Goal: Obtain resource: Download file/media

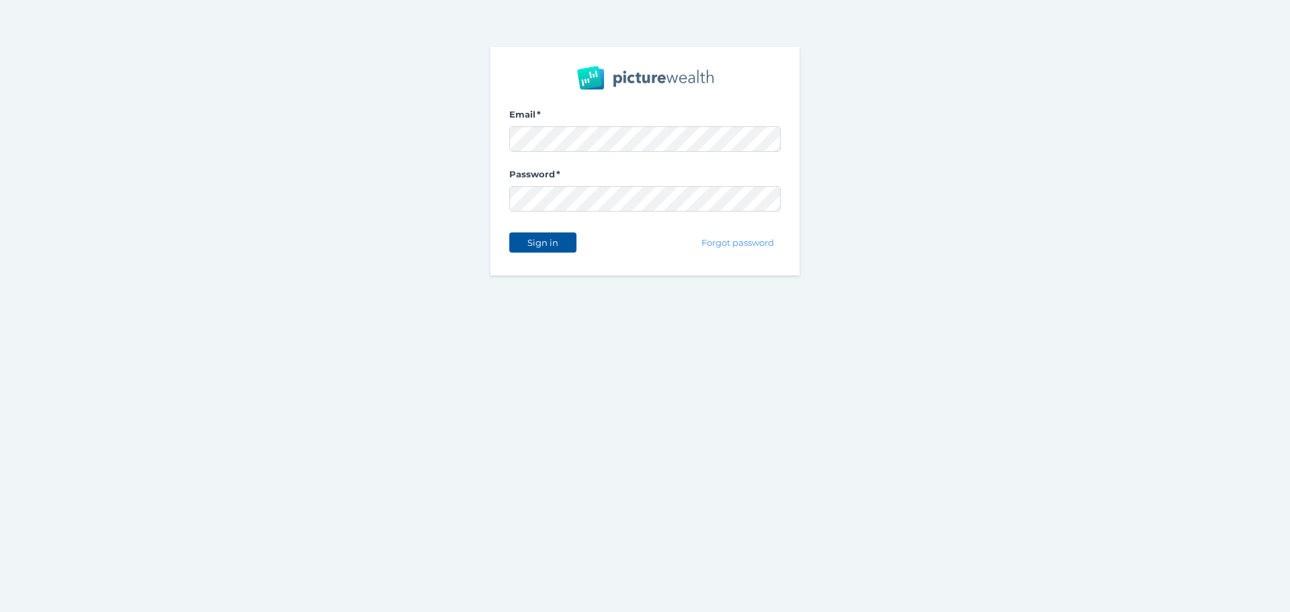
click at [546, 234] on button "Sign in" at bounding box center [542, 242] width 67 height 20
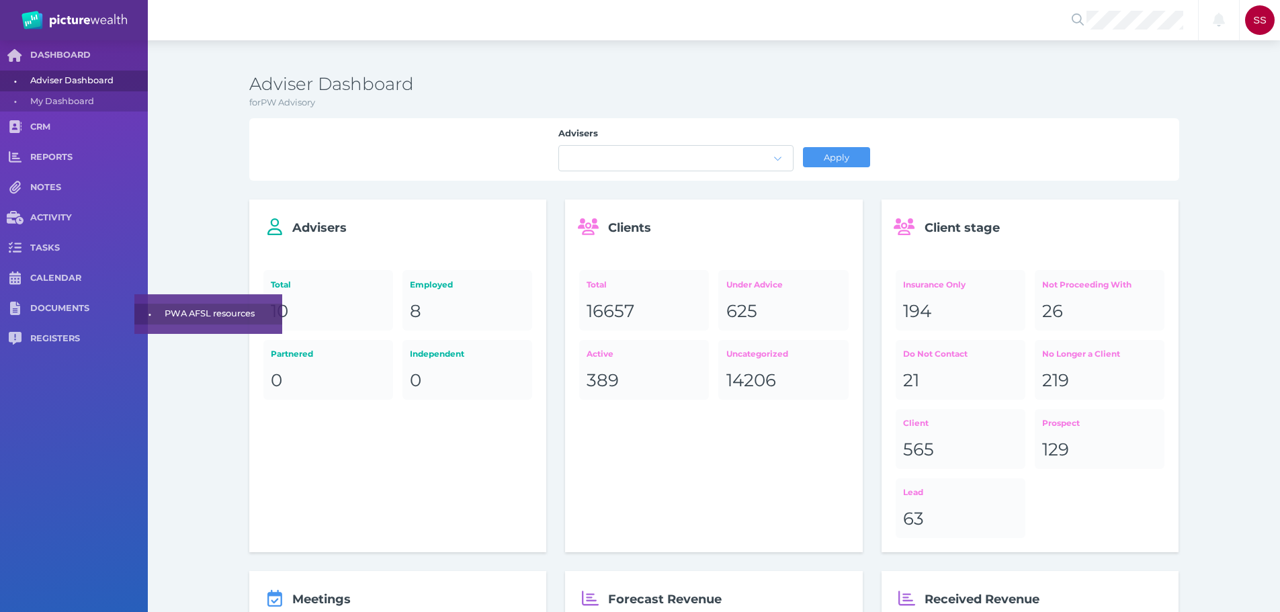
click at [190, 318] on span "PWA AFSL resources" at bounding box center [221, 312] width 113 height 21
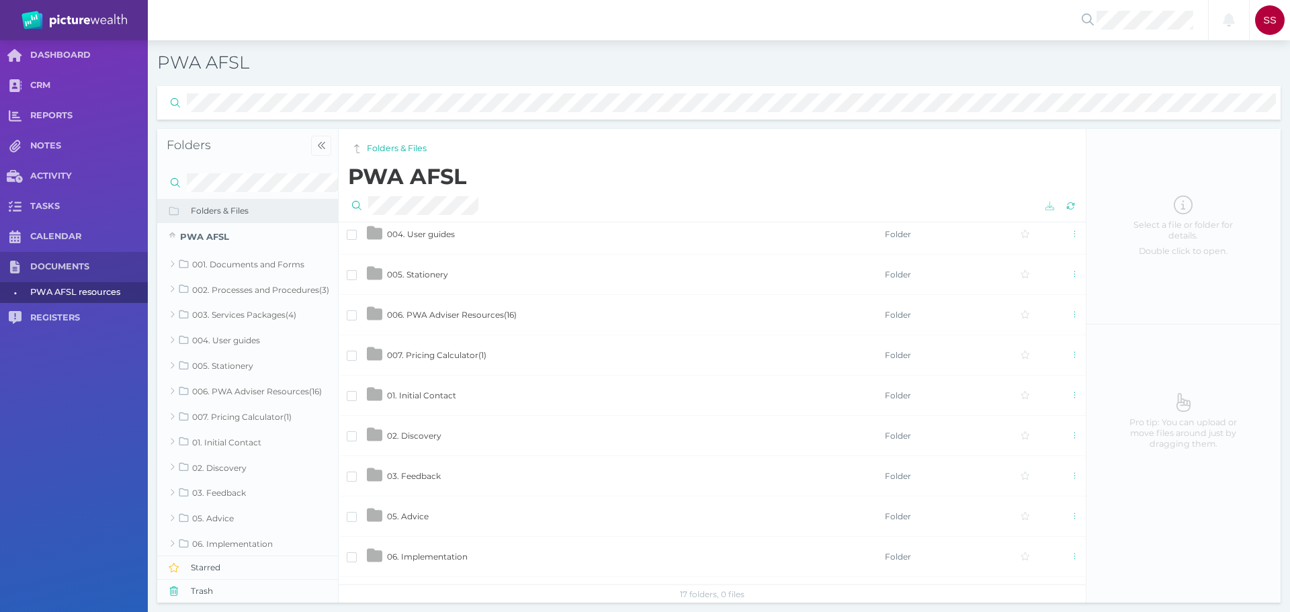
scroll to position [122, 0]
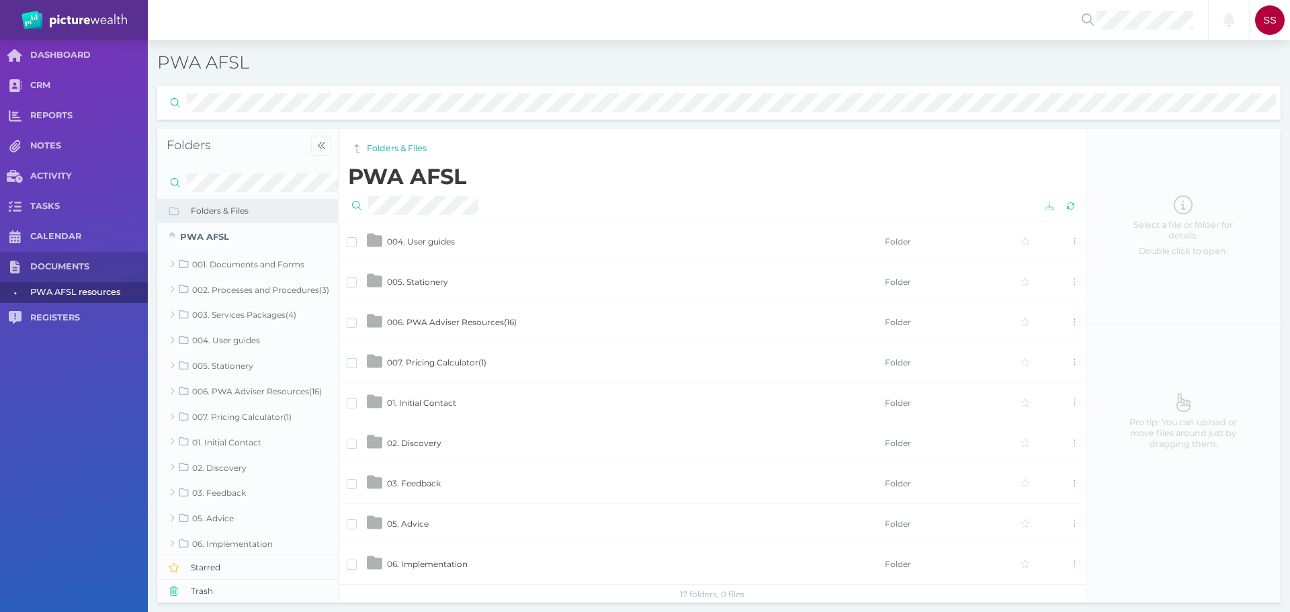
click at [468, 324] on span "006. PWA Adviser Resources ( 16 )" at bounding box center [452, 322] width 130 height 10
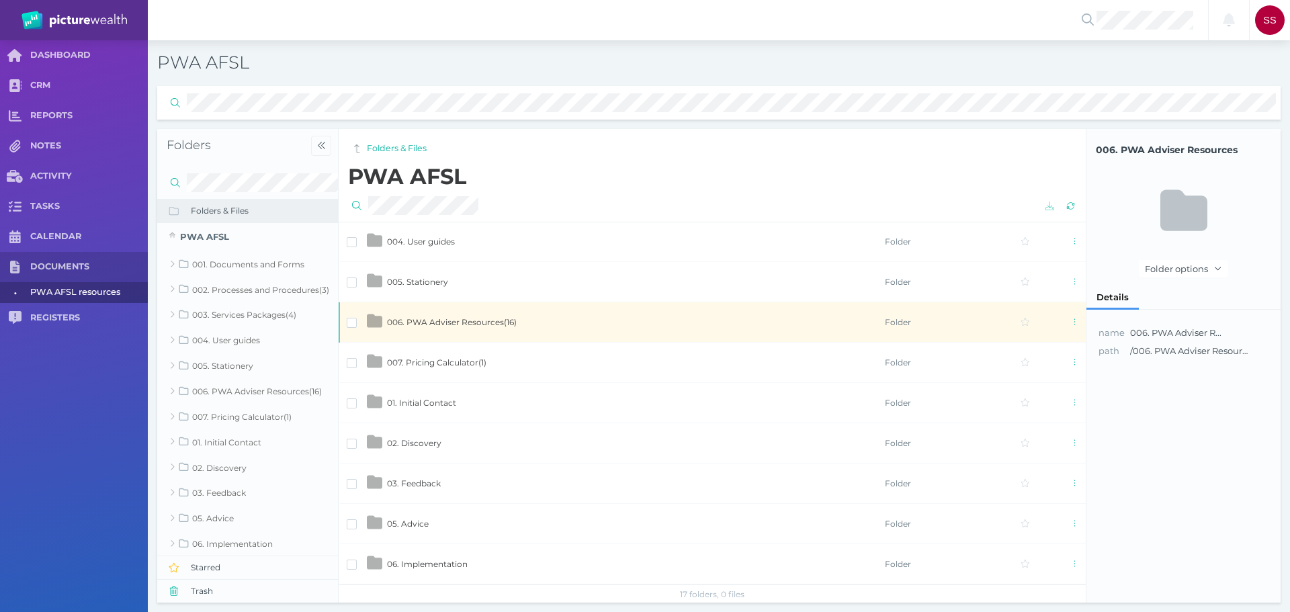
click at [468, 323] on span "006. PWA Adviser Resources ( 16 )" at bounding box center [452, 322] width 130 height 10
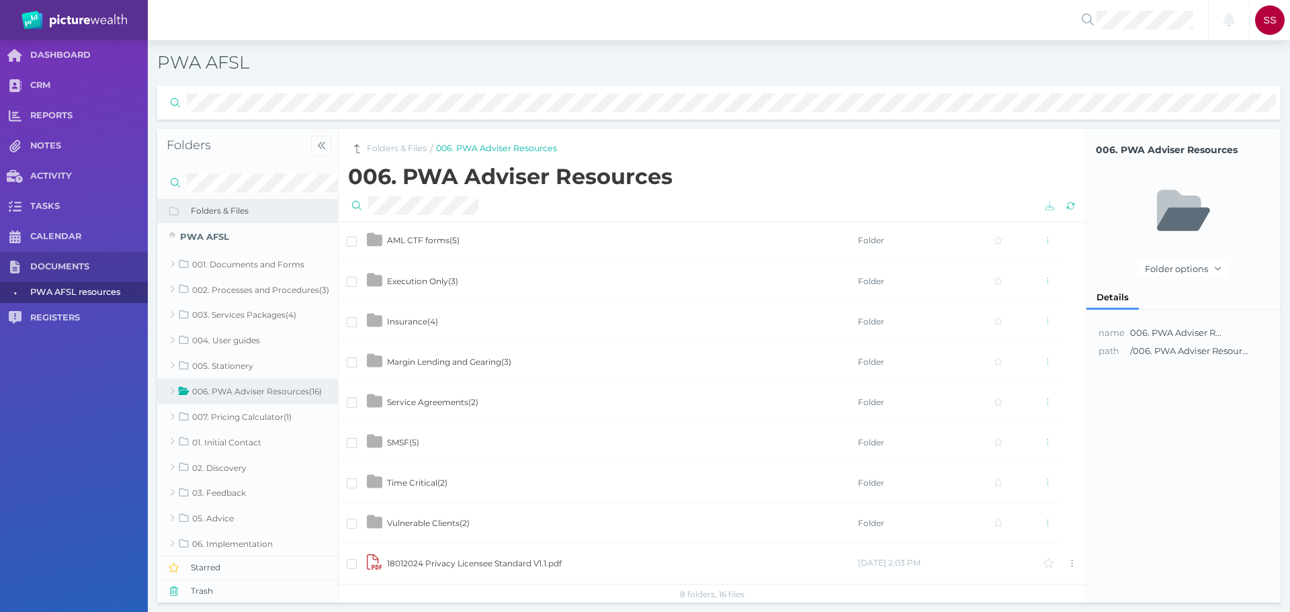
scroll to position [1, 0]
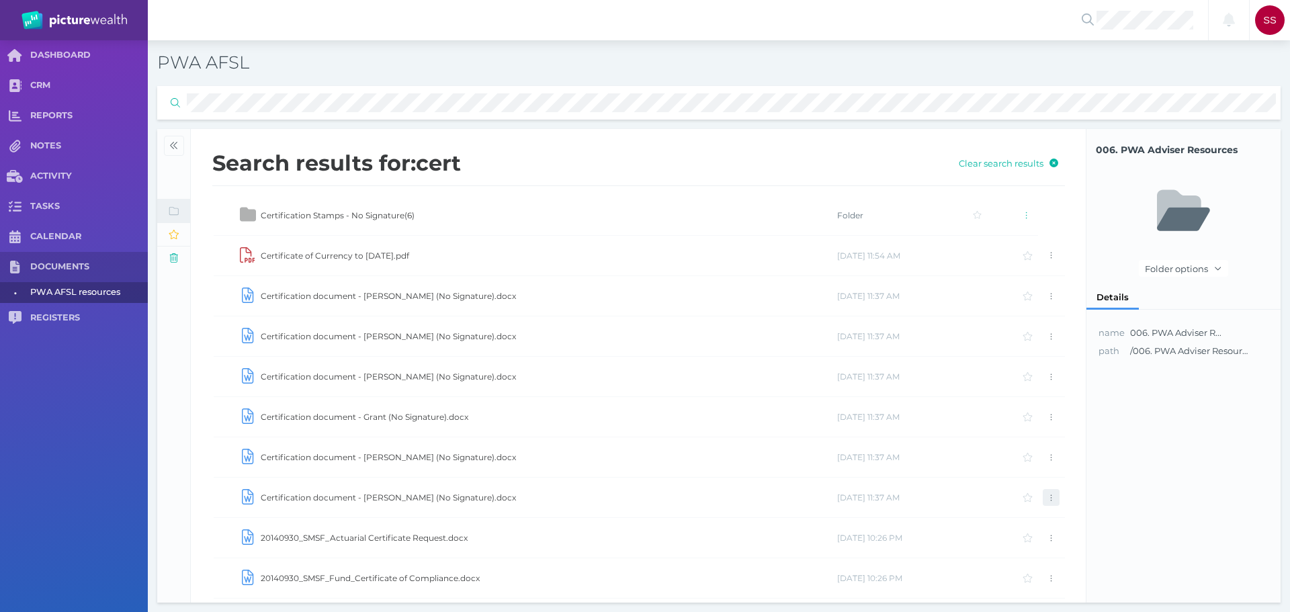
click at [1044, 499] on span "button" at bounding box center [1051, 497] width 14 height 11
click at [1002, 519] on span "Download" at bounding box center [991, 523] width 48 height 12
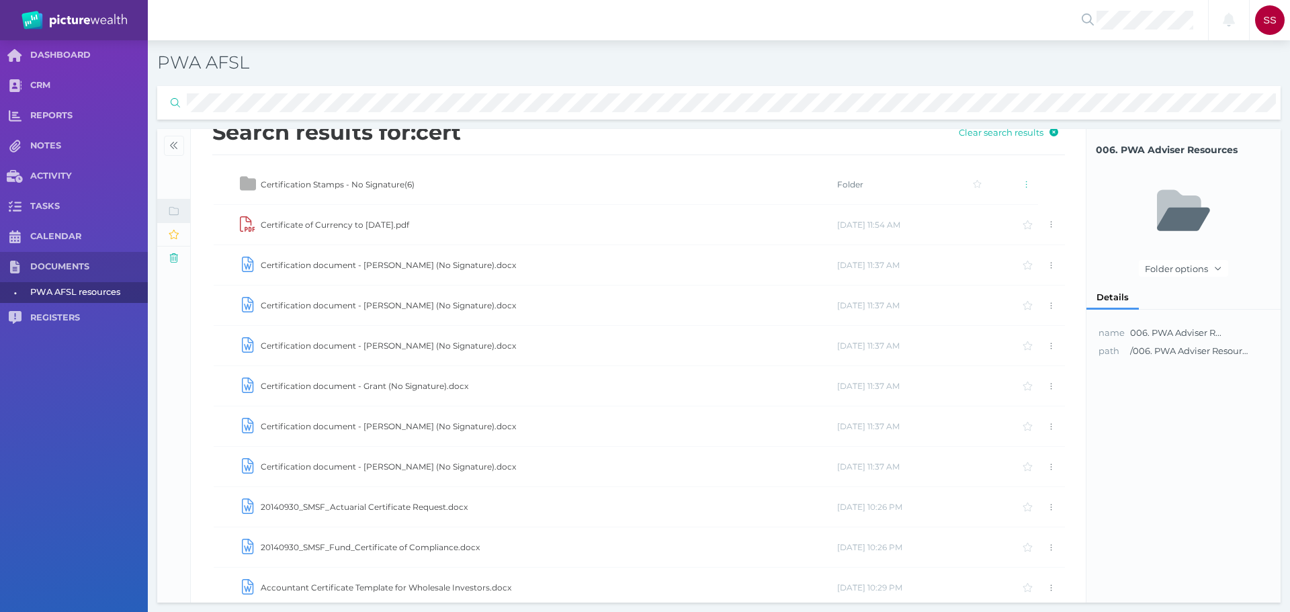
scroll to position [0, 0]
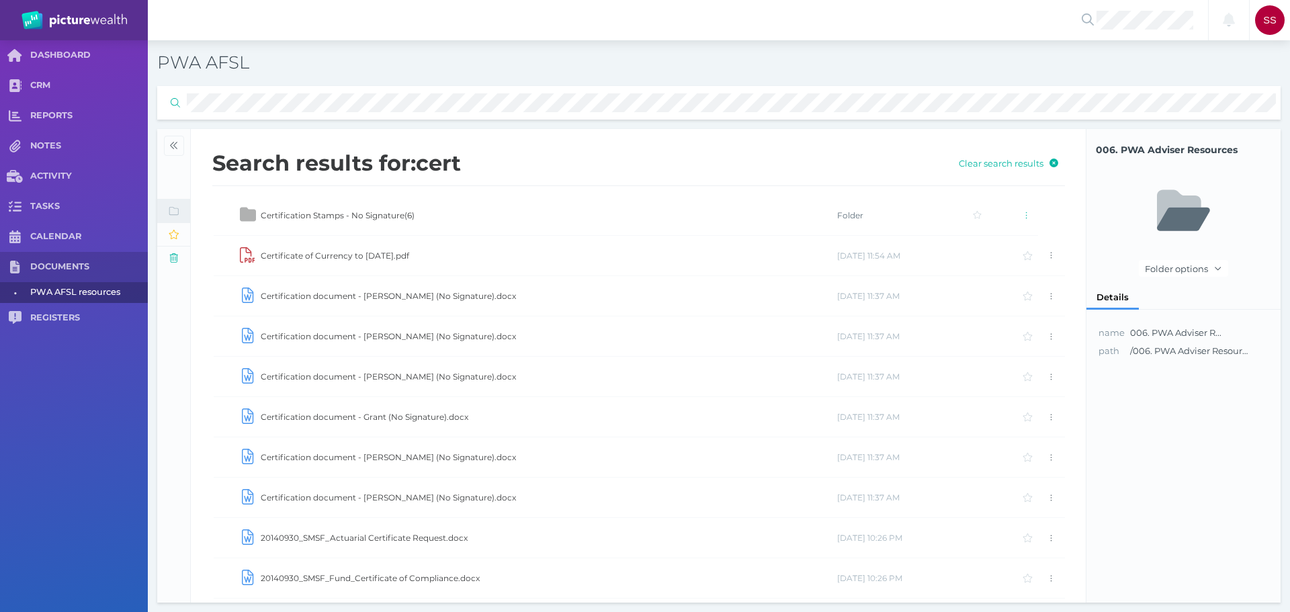
click at [397, 209] on td "Certification Stamps - No Signature ( 6 )" at bounding box center [548, 215] width 576 height 40
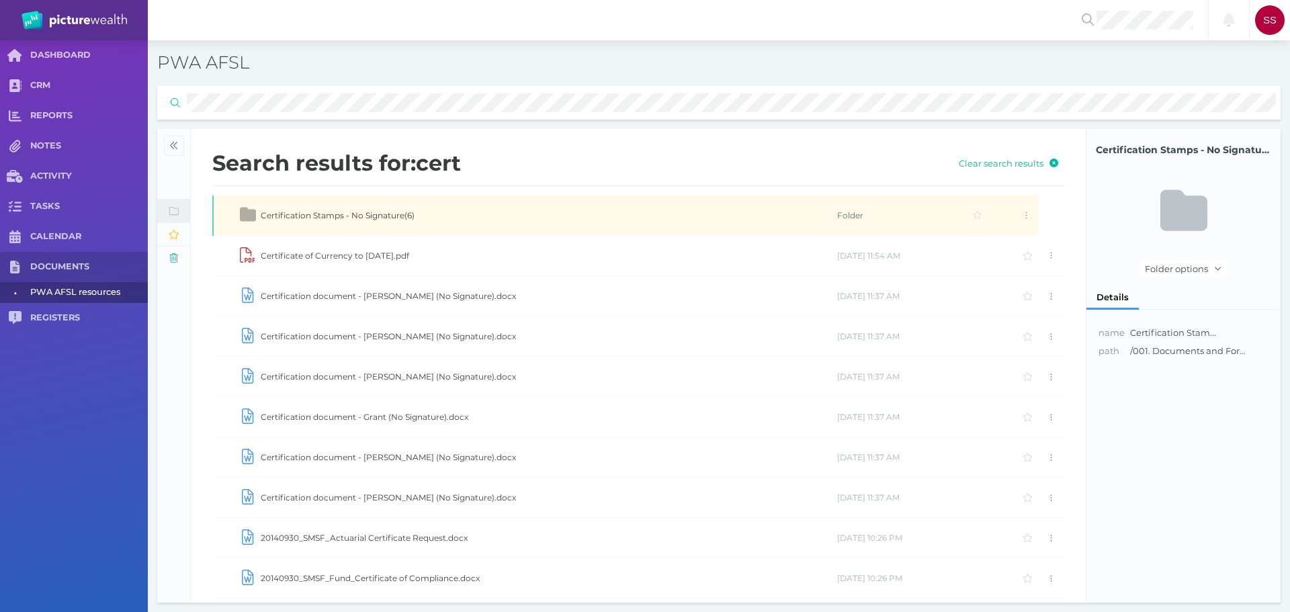
click at [386, 217] on span "Certification Stamps - No Signature ( 6 )" at bounding box center [338, 215] width 154 height 10
